Goal: Information Seeking & Learning: Learn about a topic

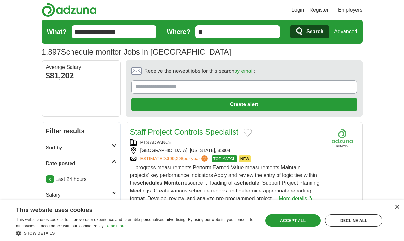
scroll to position [932, 0]
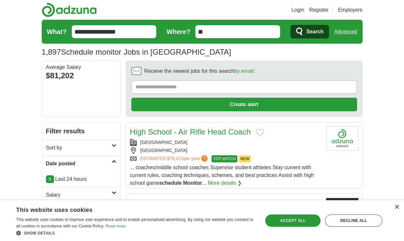
scroll to position [912, 0]
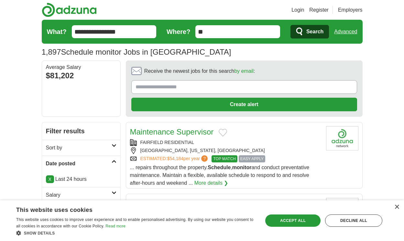
scroll to position [916, 0]
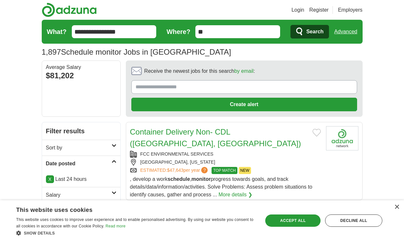
scroll to position [996, 0]
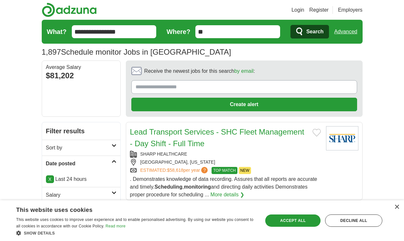
scroll to position [938, 0]
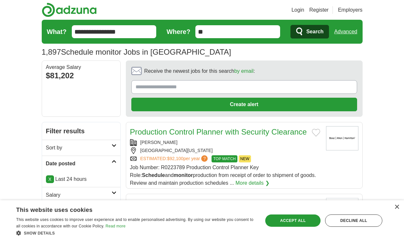
scroll to position [949, 0]
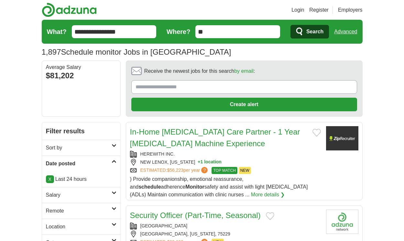
scroll to position [911, 0]
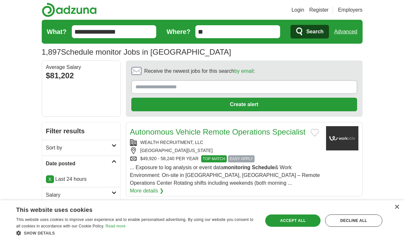
scroll to position [988, 0]
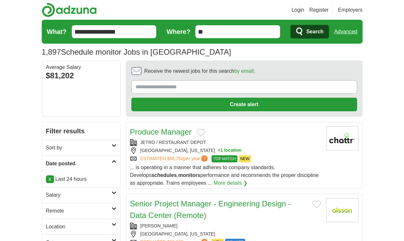
scroll to position [901, 0]
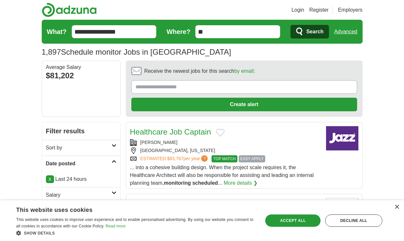
scroll to position [924, 0]
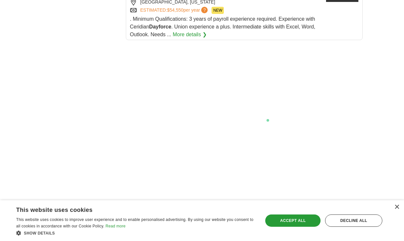
scroll to position [1249, 0]
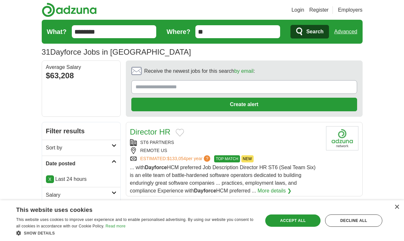
scroll to position [901, 0]
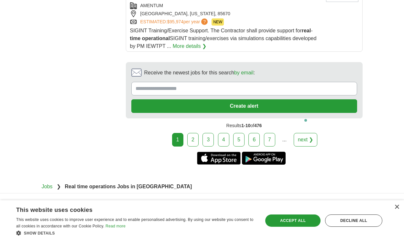
scroll to position [1514, 0]
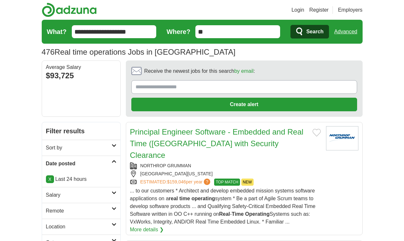
scroll to position [1126, 0]
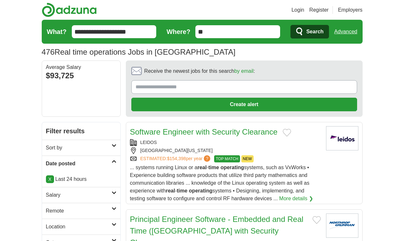
scroll to position [1114, 0]
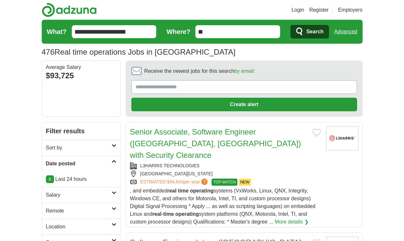
scroll to position [1138, 0]
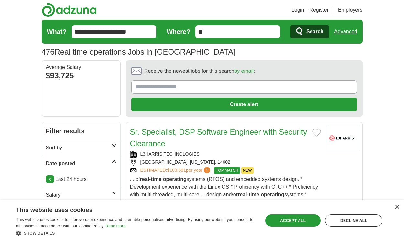
scroll to position [1103, 0]
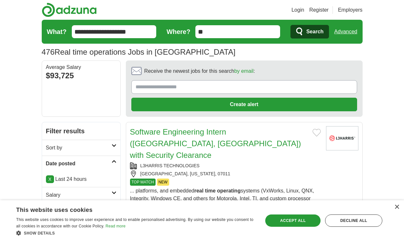
scroll to position [1076, 0]
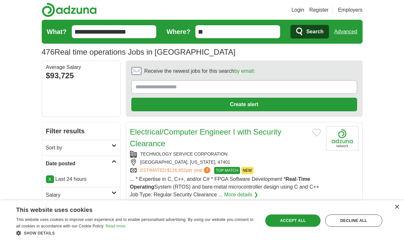
scroll to position [959, 0]
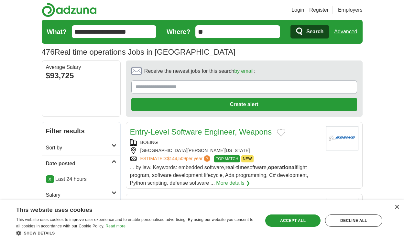
scroll to position [947, 0]
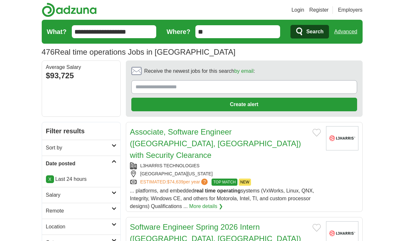
scroll to position [978, 0]
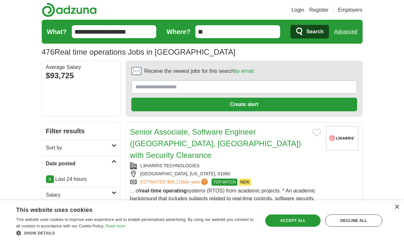
scroll to position [990, 0]
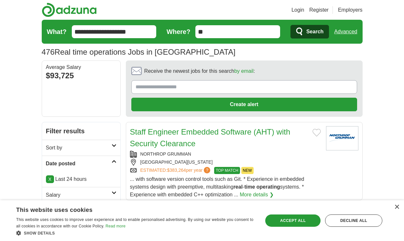
scroll to position [959, 0]
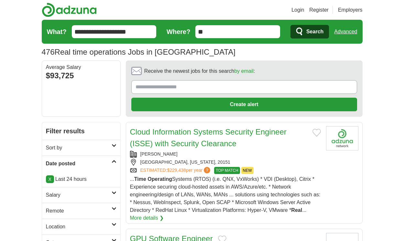
scroll to position [1013, 0]
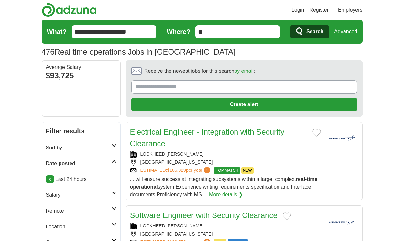
scroll to position [945, 0]
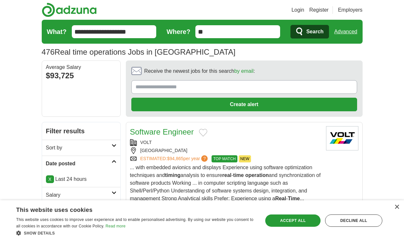
scroll to position [1070, 0]
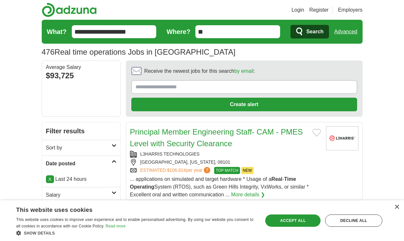
scroll to position [980, 0]
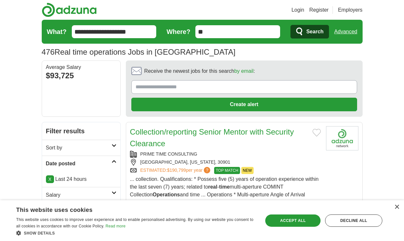
scroll to position [992, 0]
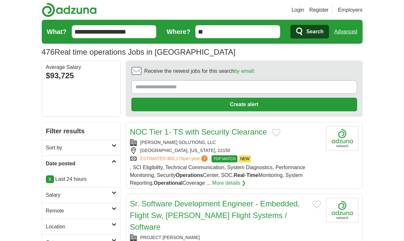
scroll to position [926, 0]
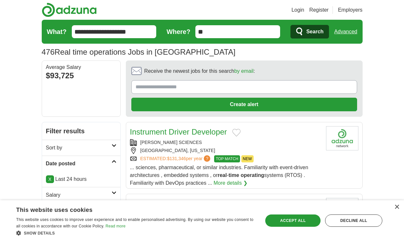
scroll to position [936, 0]
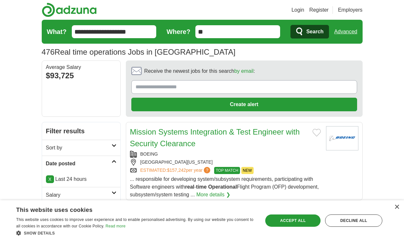
scroll to position [944, 0]
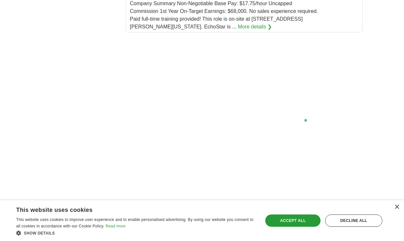
scroll to position [1400, 0]
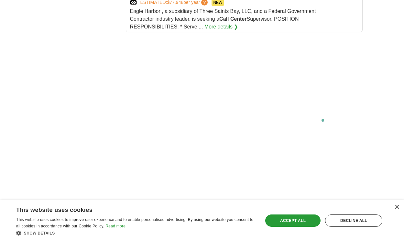
scroll to position [1339, 0]
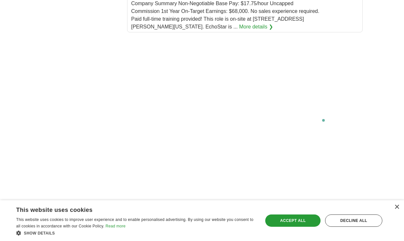
scroll to position [1453, 0]
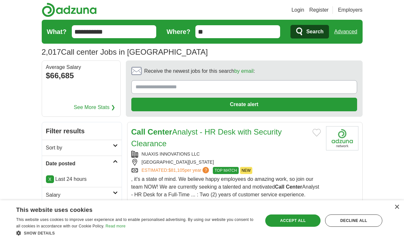
scroll to position [1064, 0]
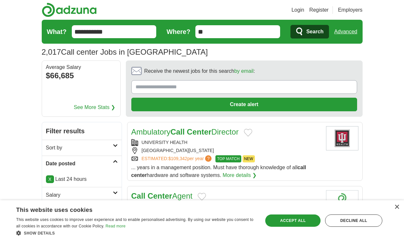
scroll to position [967, 0]
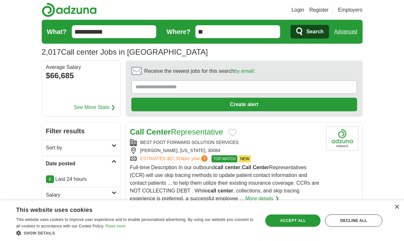
scroll to position [1025, 0]
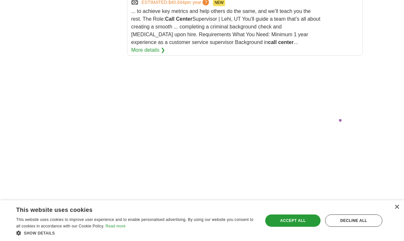
scroll to position [1322, 0]
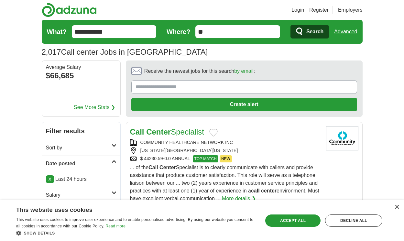
scroll to position [971, 0]
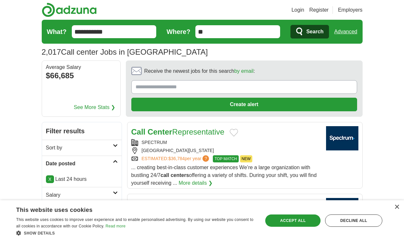
scroll to position [885, 0]
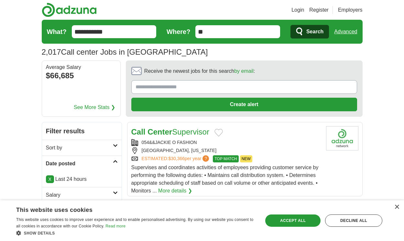
scroll to position [982, 0]
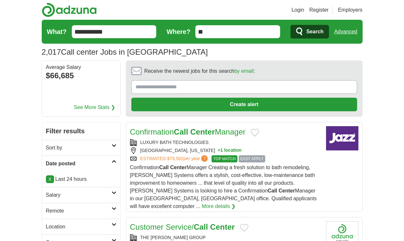
scroll to position [986, 0]
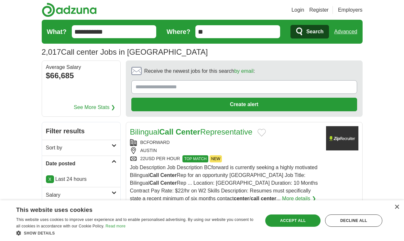
scroll to position [986, 0]
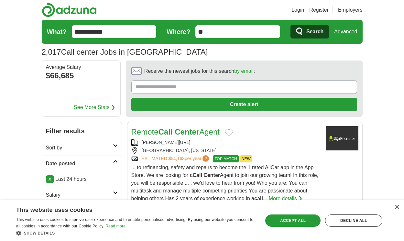
scroll to position [945, 0]
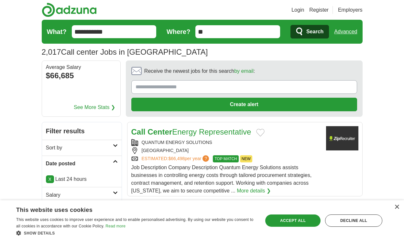
scroll to position [1011, 0]
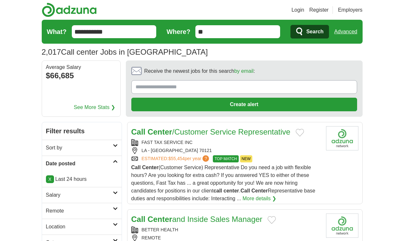
scroll to position [1046, 0]
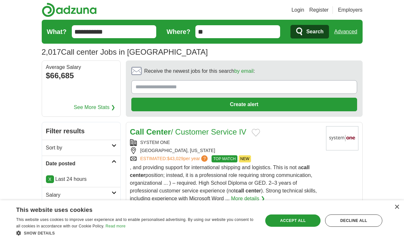
scroll to position [1000, 0]
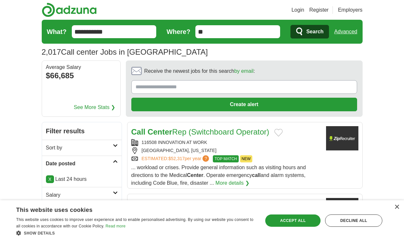
scroll to position [961, 0]
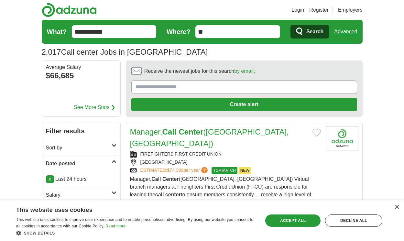
scroll to position [1083, 0]
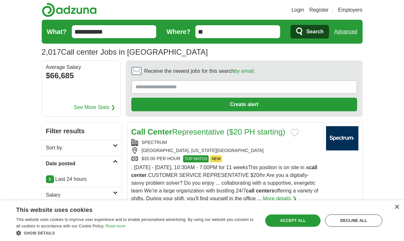
scroll to position [1072, 0]
